Goal: Task Accomplishment & Management: Complete application form

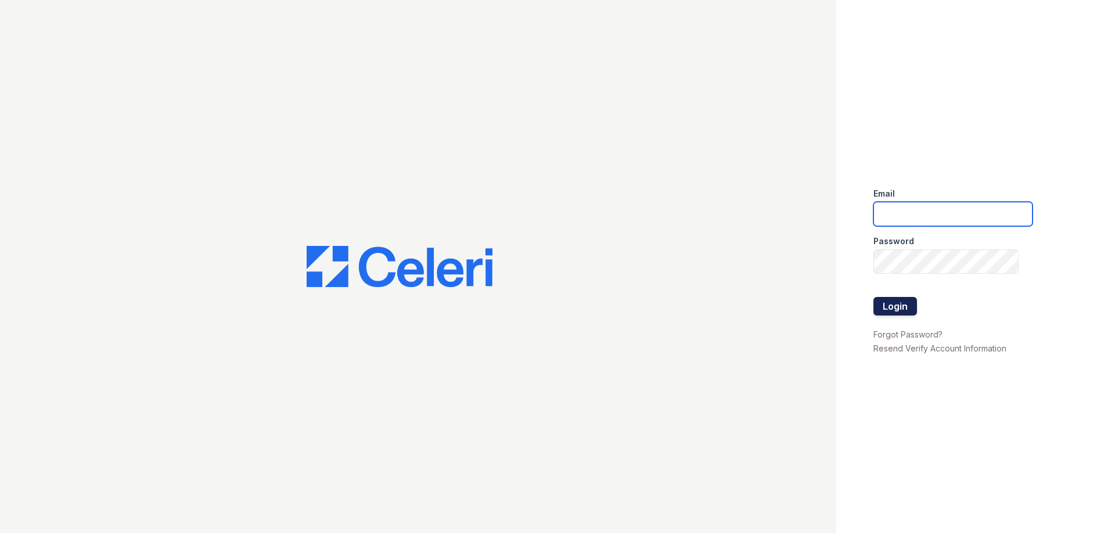
type input "[PERSON_NAME][EMAIL_ADDRESS][DOMAIN_NAME]"
click at [900, 306] on button "Login" at bounding box center [895, 306] width 44 height 19
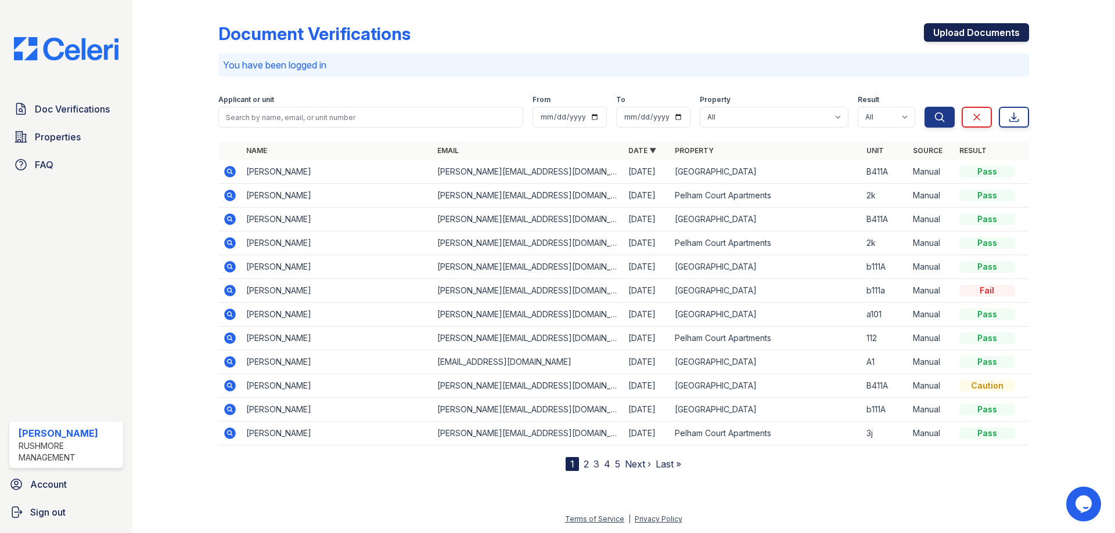
click at [972, 28] on link "Upload Documents" at bounding box center [976, 32] width 105 height 19
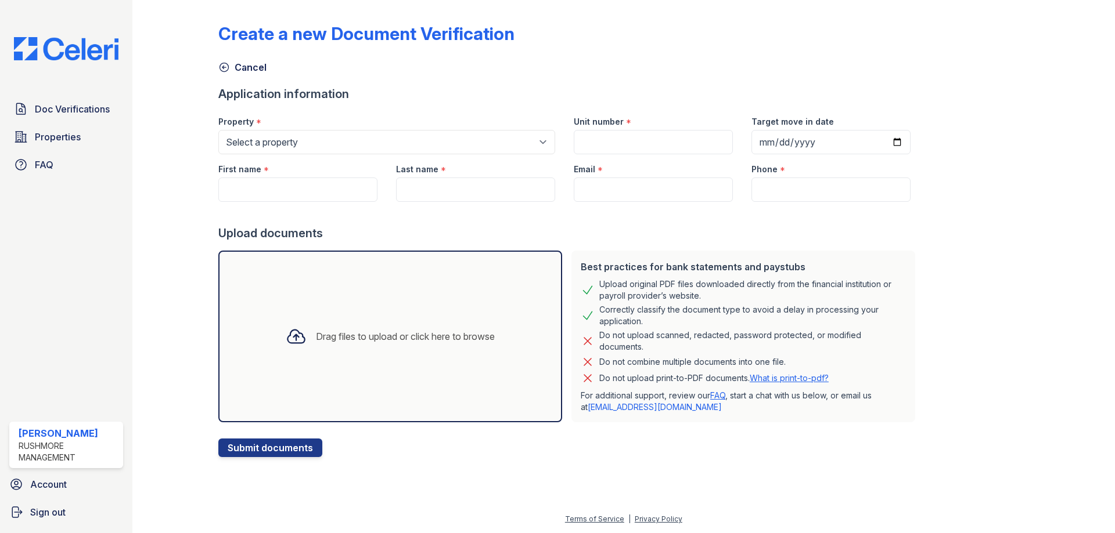
click at [401, 346] on div "Drag files to upload or click here to browse" at bounding box center [390, 336] width 228 height 39
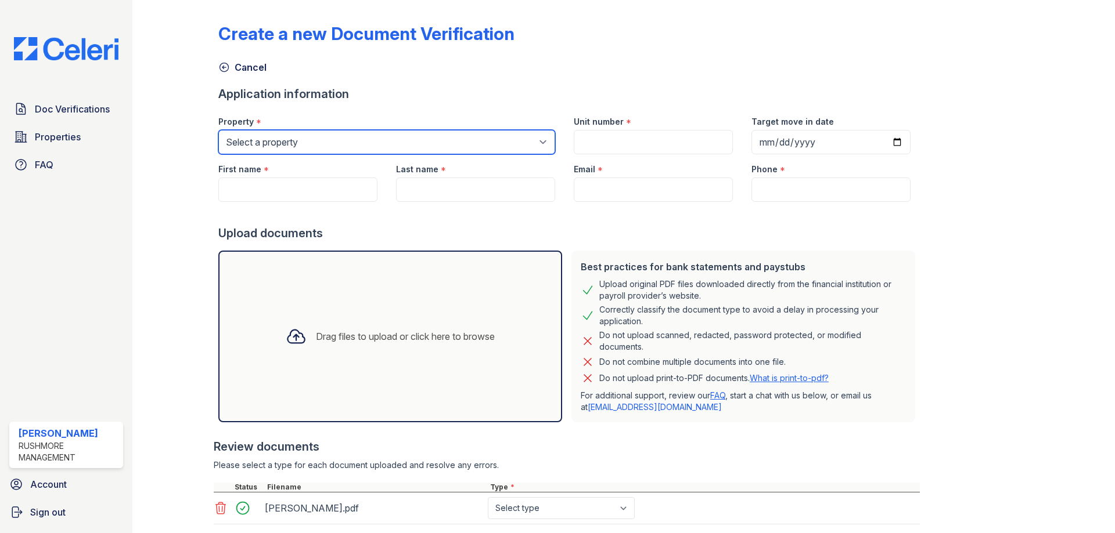
click at [365, 146] on select "Select a property Corner Grove Pelham Court Apartments" at bounding box center [386, 142] width 337 height 24
select select "626"
click at [218, 130] on select "Select a property Corner Grove Pelham Court Apartments" at bounding box center [386, 142] width 337 height 24
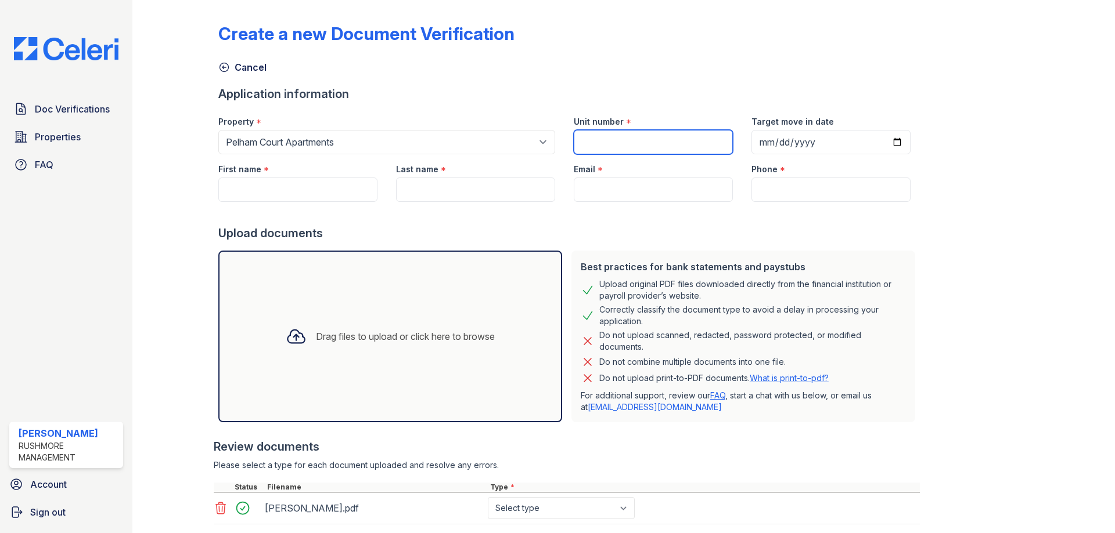
click at [606, 140] on input "Unit number" at bounding box center [653, 142] width 159 height 24
type input "112"
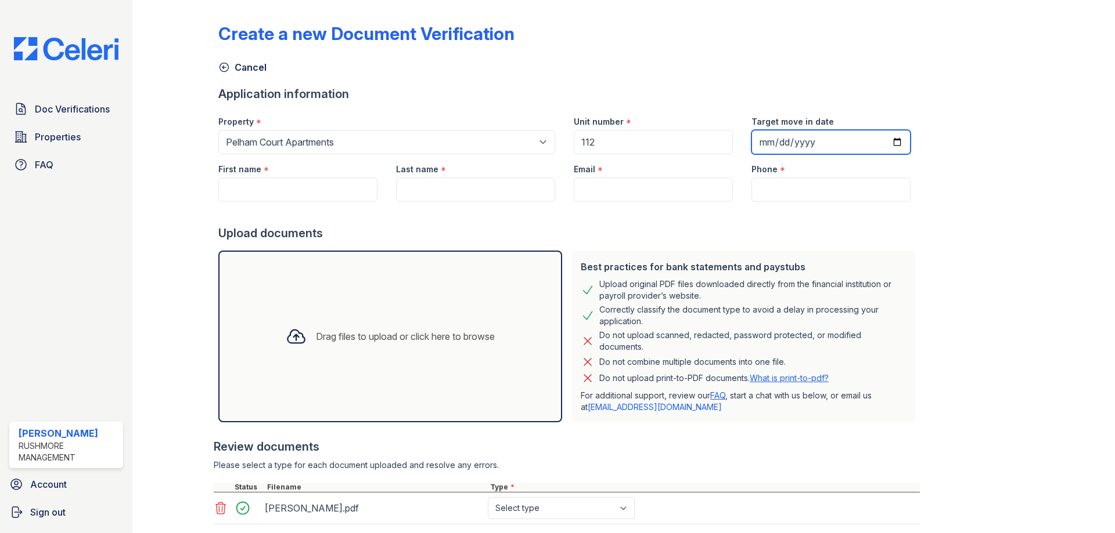
drag, startPoint x: 886, startPoint y: 141, endPoint x: 877, endPoint y: 145, distance: 10.1
click at [886, 142] on input "Target move in date" at bounding box center [830, 142] width 159 height 24
click at [877, 145] on input "Target move in date" at bounding box center [830, 142] width 159 height 24
type input "2025-09-10"
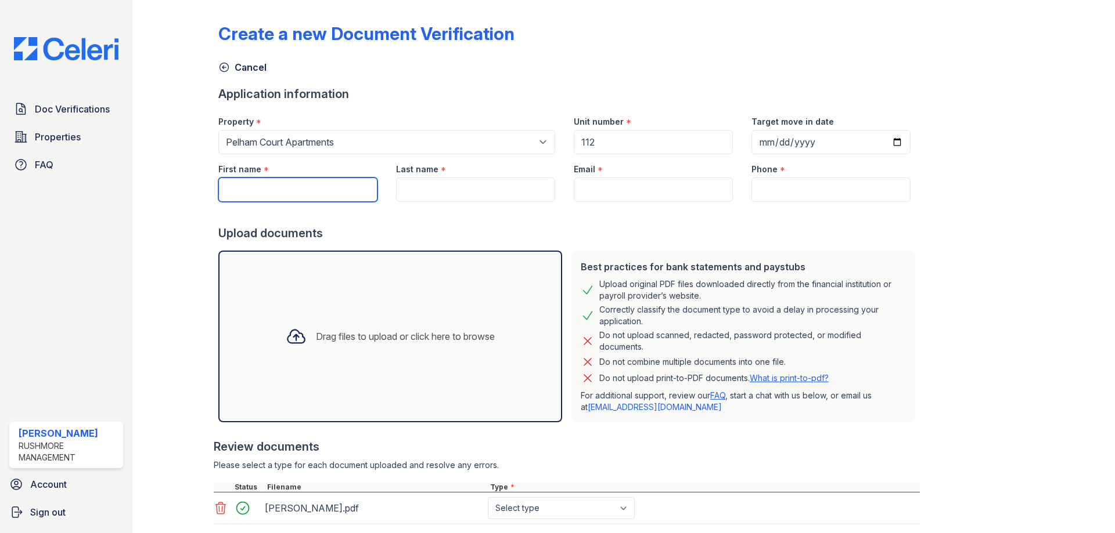
click at [328, 184] on input "First name" at bounding box center [297, 190] width 159 height 24
type input "[PERSON_NAME]"
click at [412, 179] on input "Last name" at bounding box center [475, 190] width 159 height 24
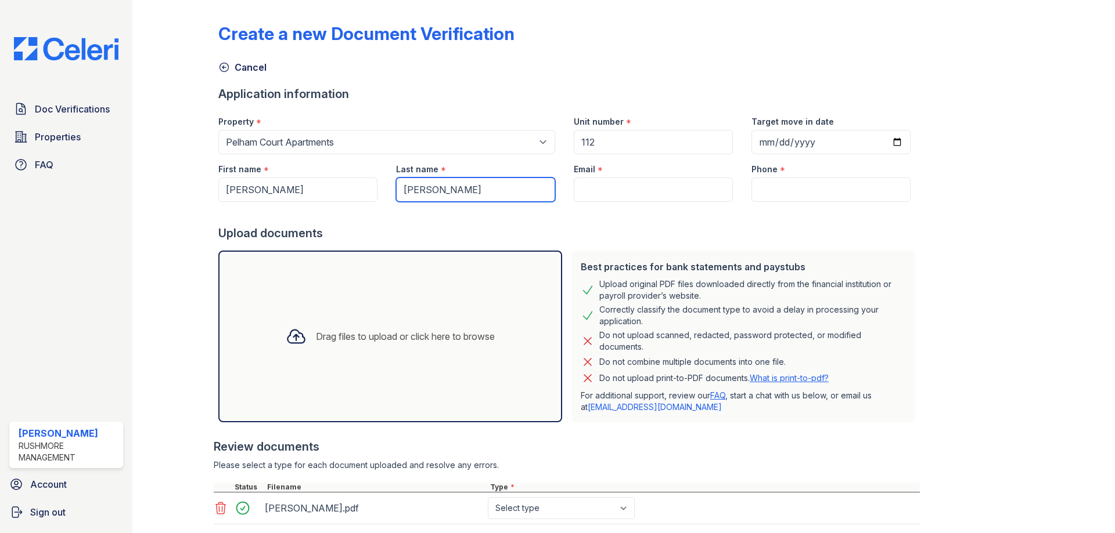
type input "[PERSON_NAME]"
click at [701, 192] on input "Email" at bounding box center [653, 190] width 159 height 24
type input "[PERSON_NAME][EMAIL_ADDRESS][DOMAIN_NAME]"
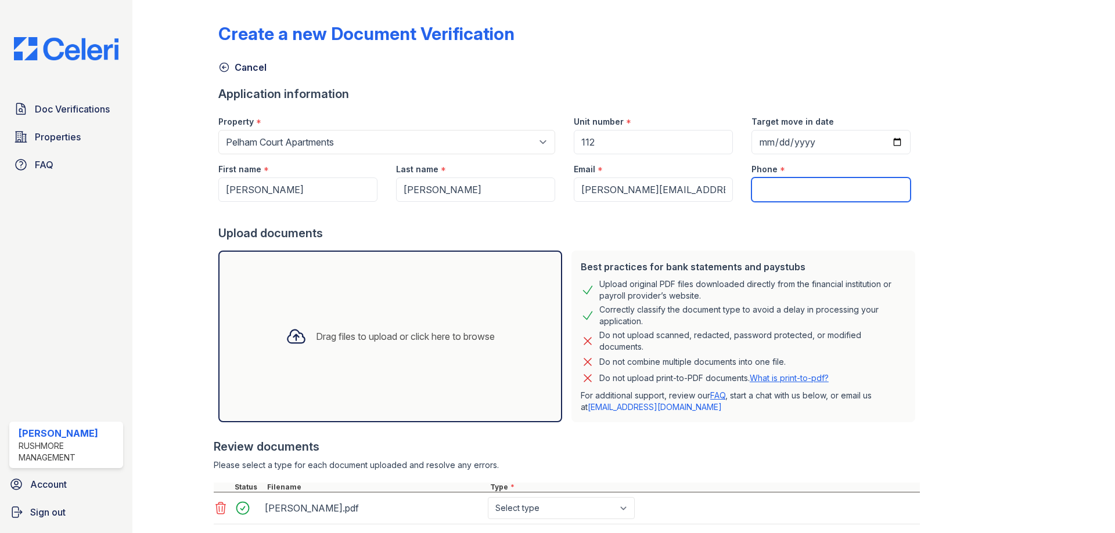
click at [787, 193] on input "Phone" at bounding box center [830, 190] width 159 height 24
type input "2154388060"
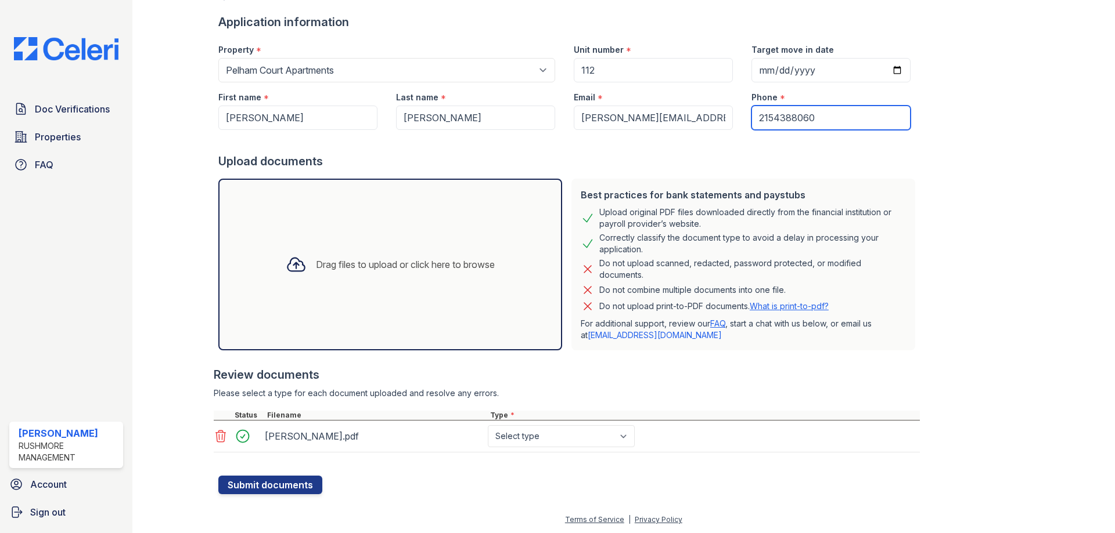
scroll to position [73, 0]
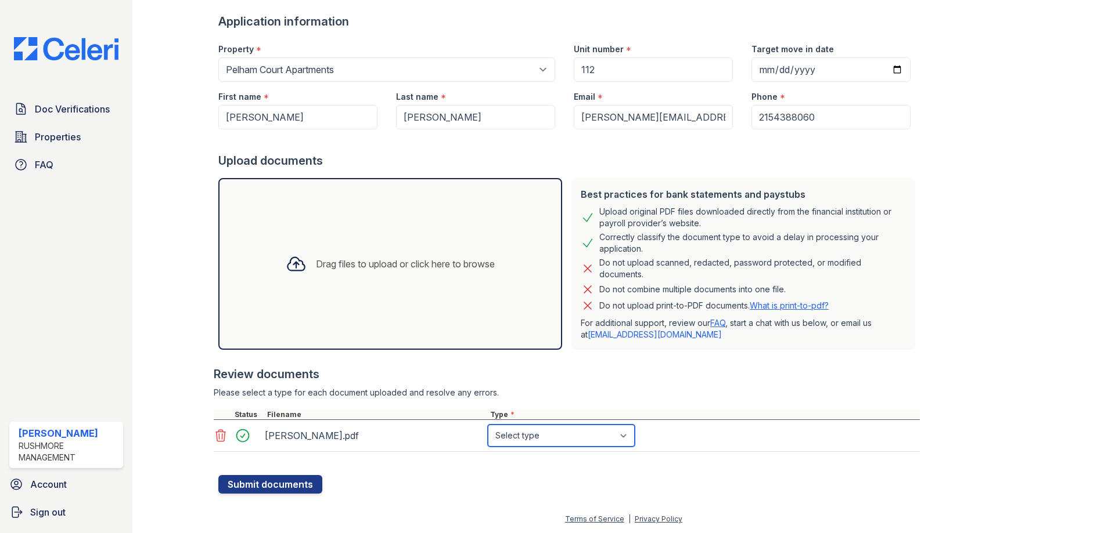
click at [539, 439] on select "Select type Paystub Bank Statement Offer Letter Tax Documents Benefit Award Let…" at bounding box center [561, 436] width 147 height 22
select select "bank_statement"
click at [488, 425] on select "Select type Paystub Bank Statement Offer Letter Tax Documents Benefit Award Let…" at bounding box center [561, 436] width 147 height 22
click at [269, 483] on button "Submit documents" at bounding box center [270, 484] width 104 height 19
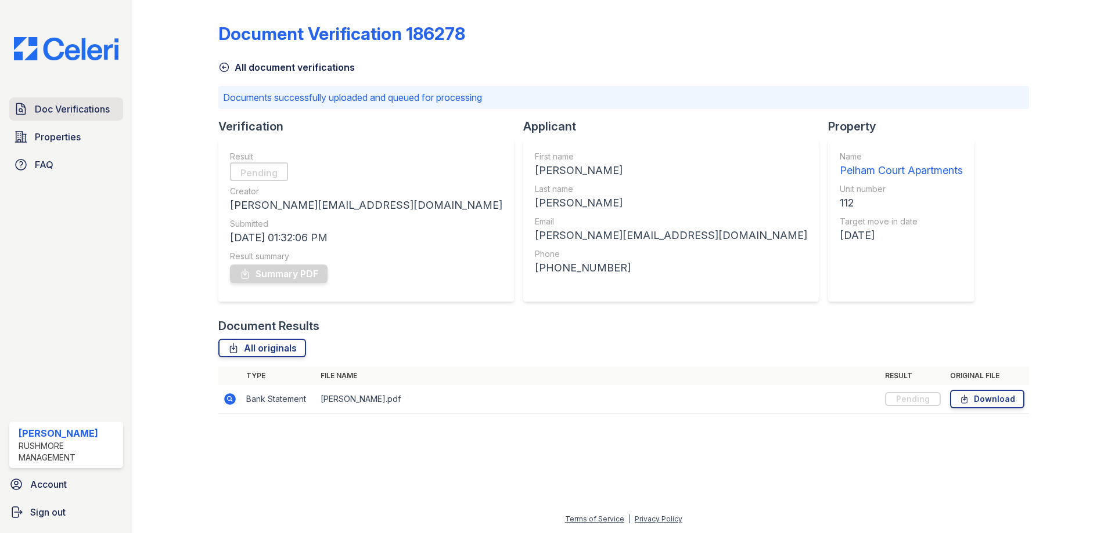
click at [80, 107] on span "Doc Verifications" at bounding box center [72, 109] width 75 height 14
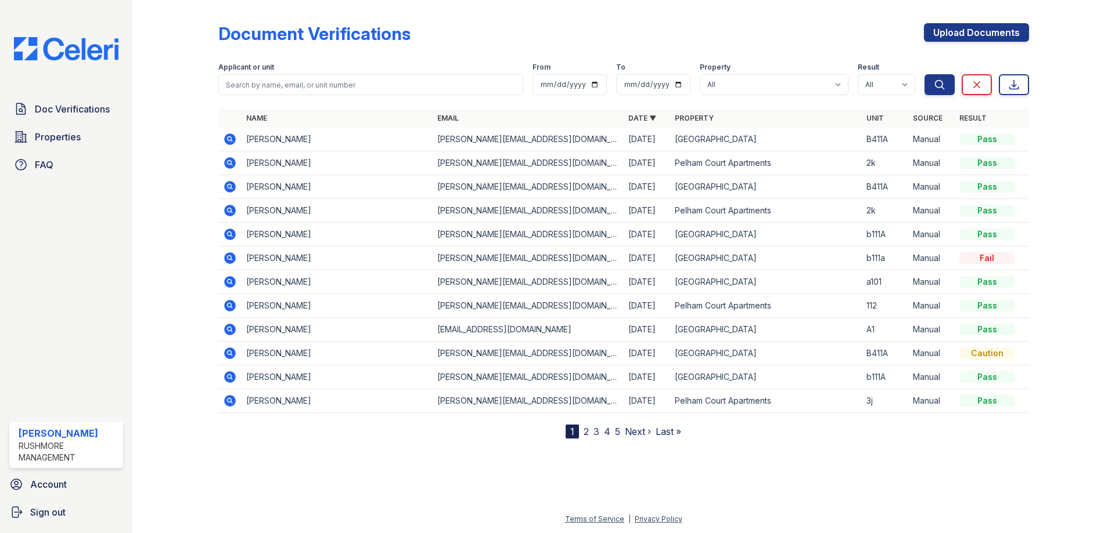
click at [34, 51] on img at bounding box center [66, 48] width 123 height 23
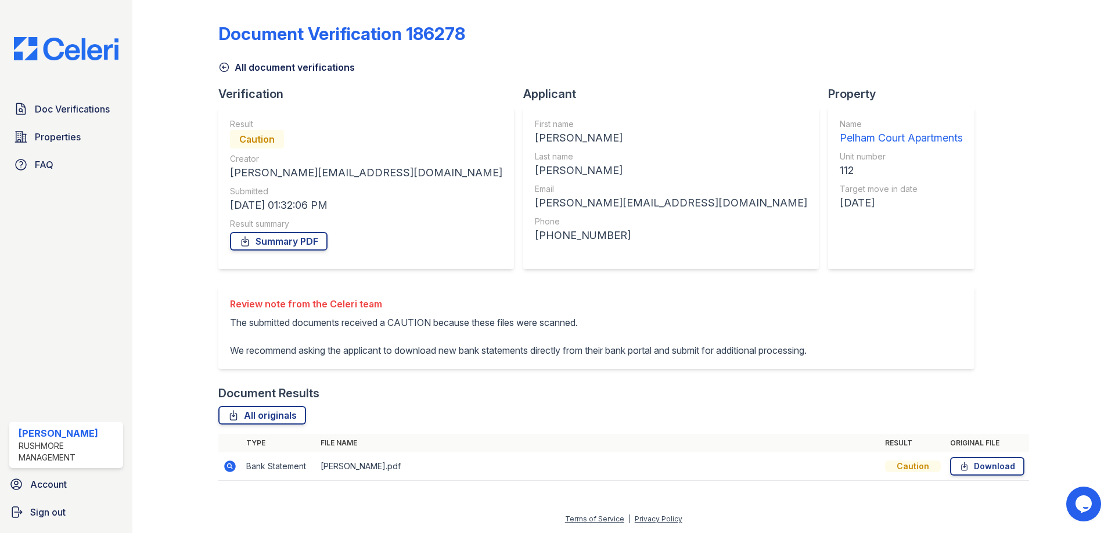
scroll to position [13, 0]
